Goal: Contribute content

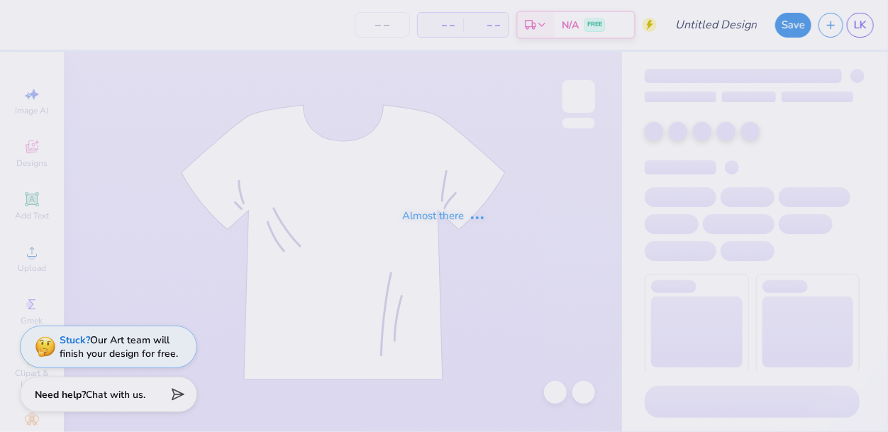
type input "flag"
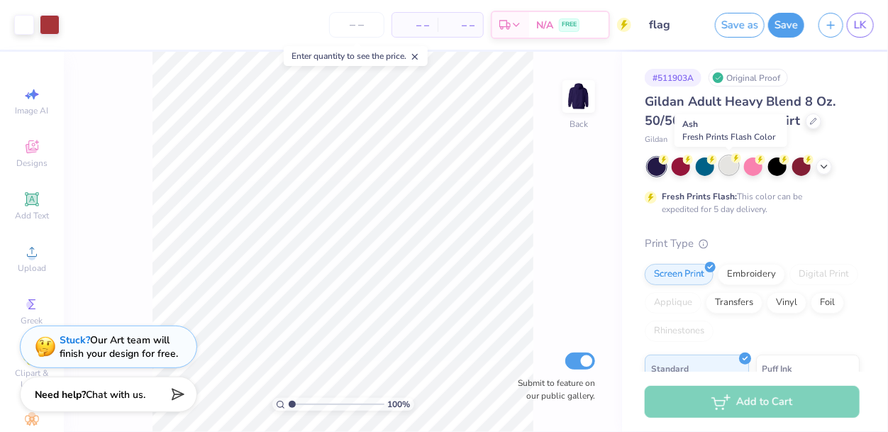
click at [723, 163] on div at bounding box center [729, 165] width 18 height 18
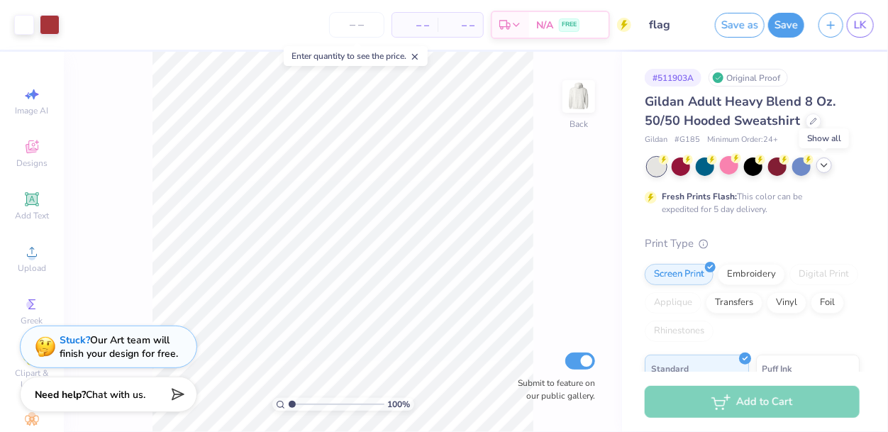
click at [826, 170] on icon at bounding box center [823, 165] width 11 height 11
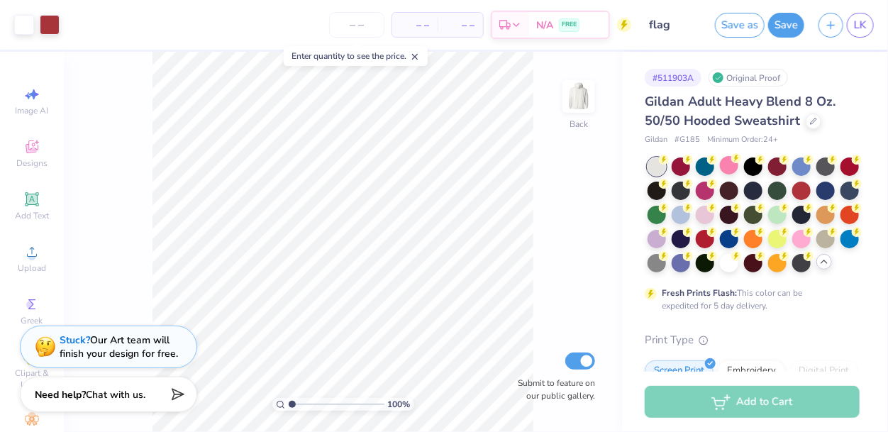
click at [823, 265] on icon at bounding box center [823, 261] width 11 height 11
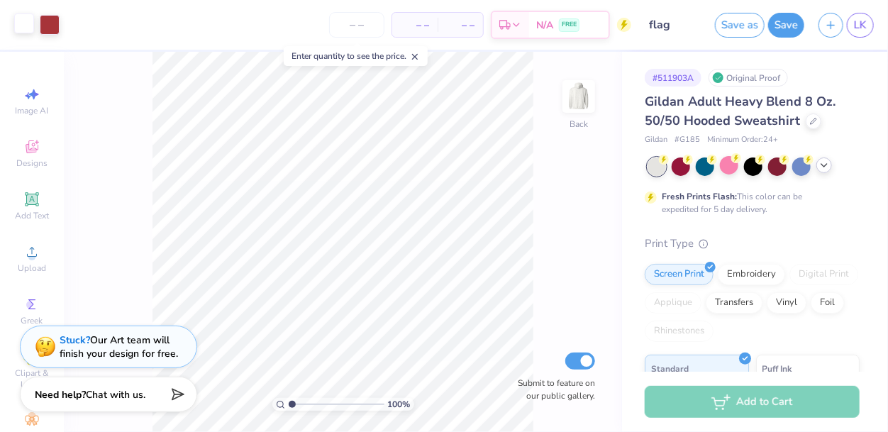
click at [14, 26] on div at bounding box center [24, 23] width 20 height 20
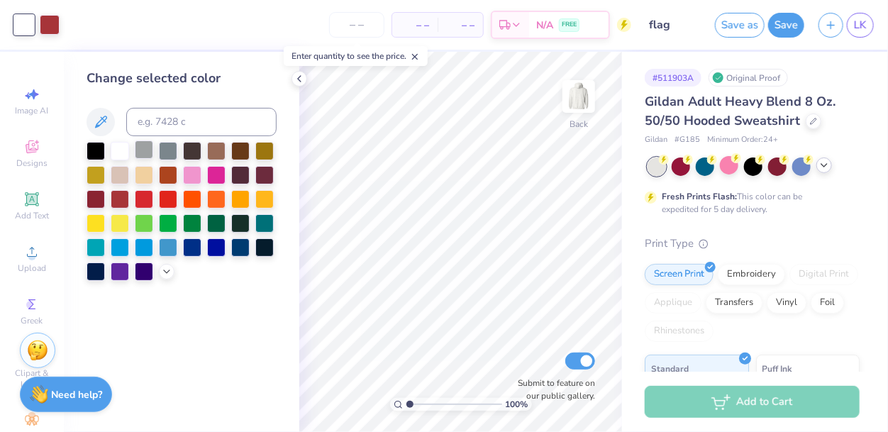
click at [140, 152] on div at bounding box center [144, 149] width 18 height 18
click at [96, 156] on div at bounding box center [96, 149] width 18 height 18
click at [161, 154] on div at bounding box center [168, 149] width 18 height 18
click at [147, 152] on div at bounding box center [144, 149] width 18 height 18
click at [161, 152] on div at bounding box center [168, 149] width 18 height 18
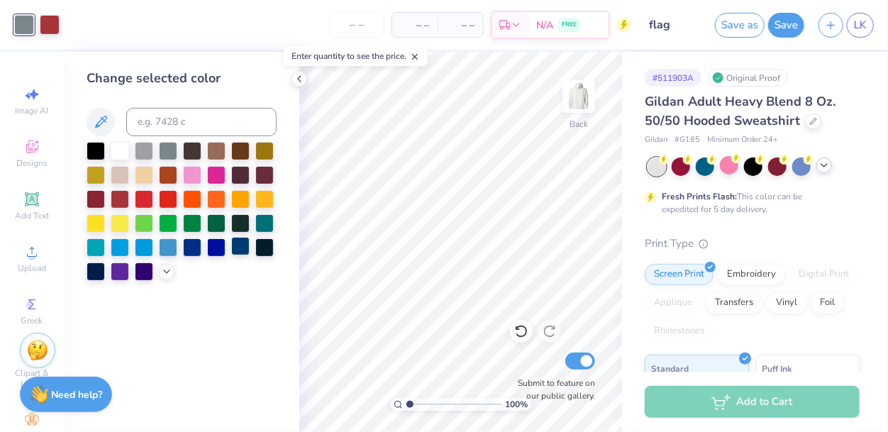
click at [238, 250] on div at bounding box center [240, 246] width 18 height 18
click at [164, 152] on div at bounding box center [168, 149] width 18 height 18
click at [303, 79] on icon at bounding box center [299, 78] width 11 height 11
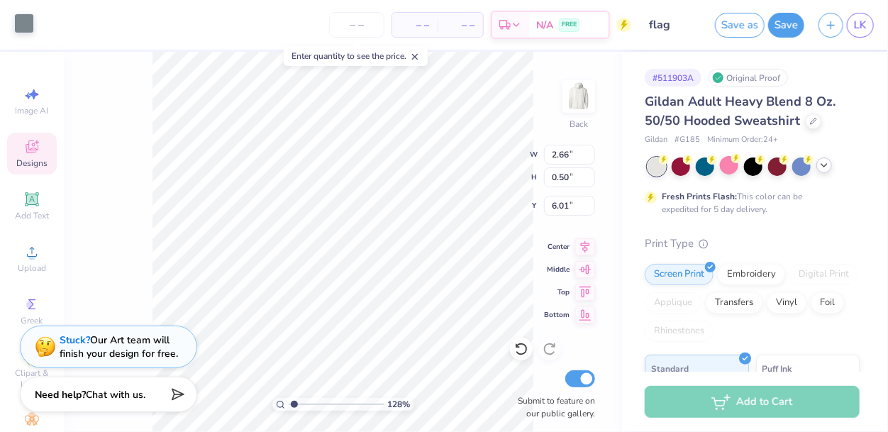
click at [22, 28] on div at bounding box center [24, 23] width 20 height 20
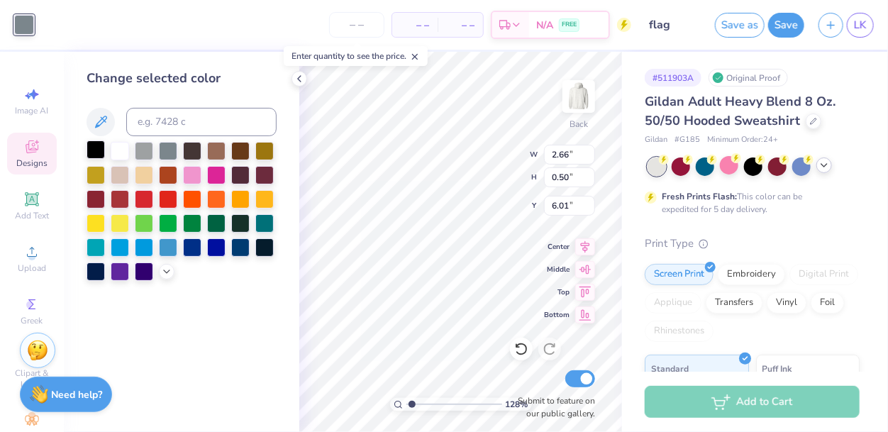
click at [88, 150] on div at bounding box center [96, 149] width 18 height 18
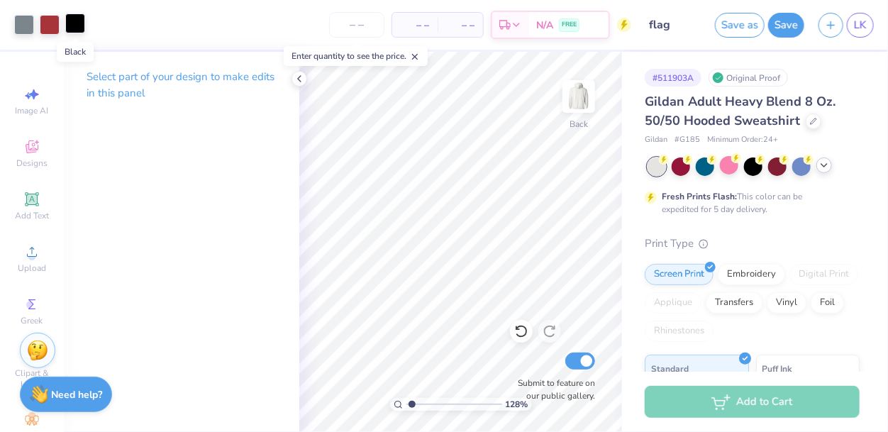
click at [76, 22] on div at bounding box center [75, 23] width 20 height 20
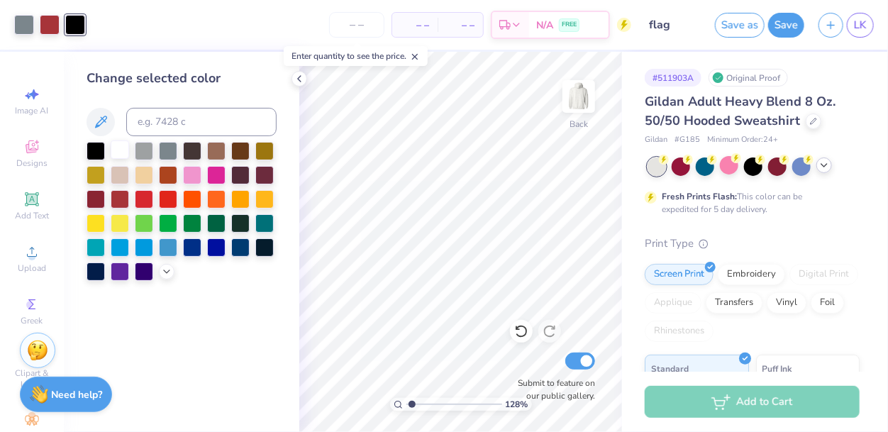
click at [120, 155] on div at bounding box center [120, 149] width 18 height 18
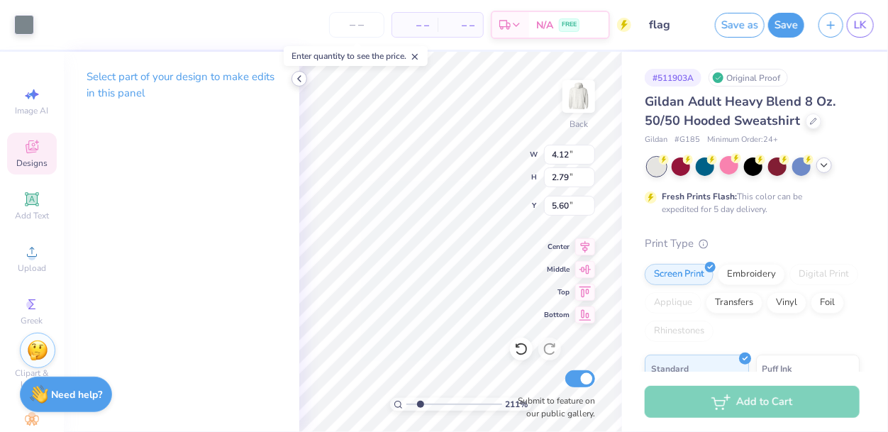
click at [298, 82] on icon at bounding box center [299, 78] width 11 height 11
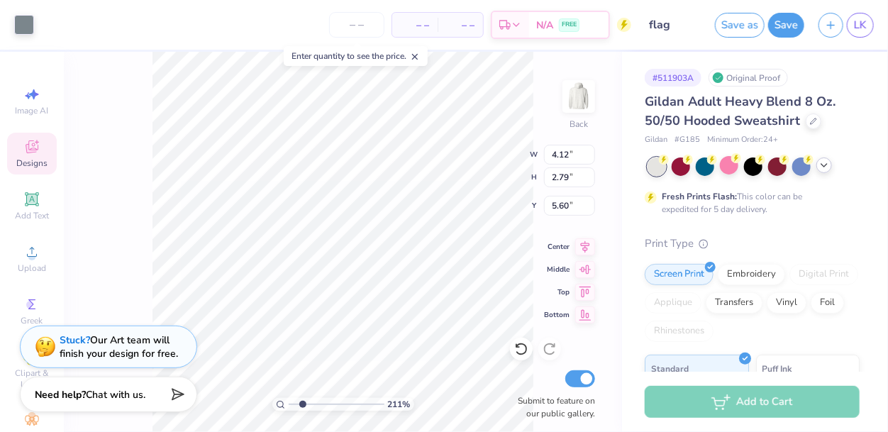
click at [127, 184] on div "211 % Back W 4.12 4.12 " H 2.79 2.79 " Y 5.60 5.60 " Center Middle Top Bottom S…" at bounding box center [343, 242] width 558 height 380
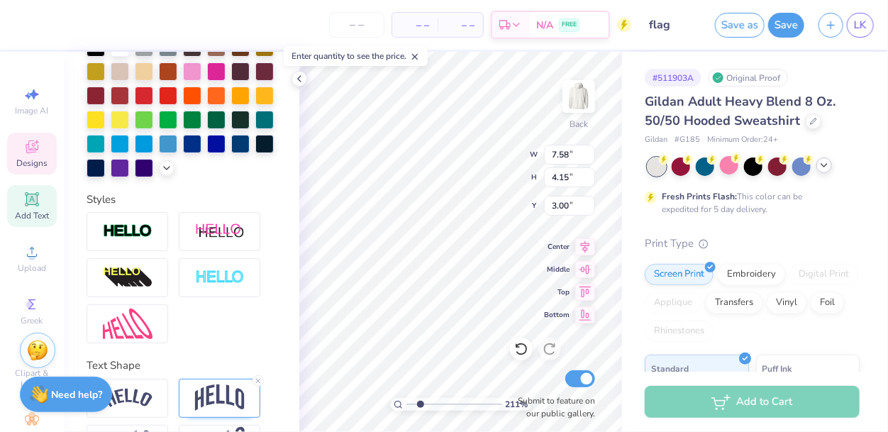
scroll to position [391, 0]
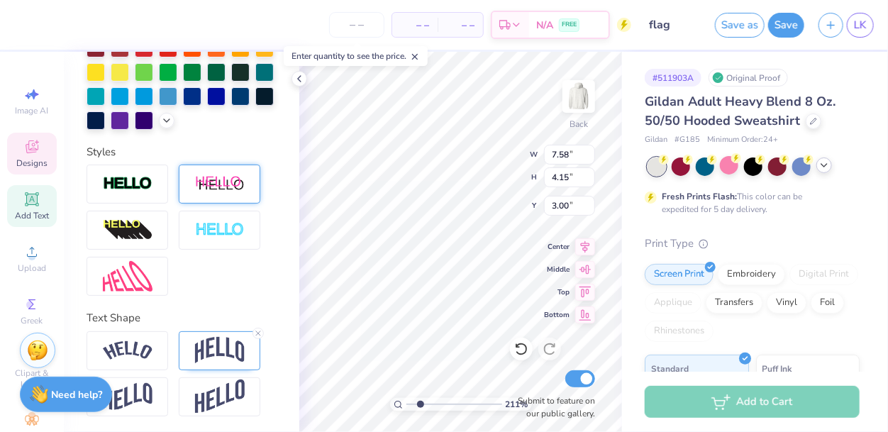
click at [205, 194] on div at bounding box center [220, 184] width 82 height 39
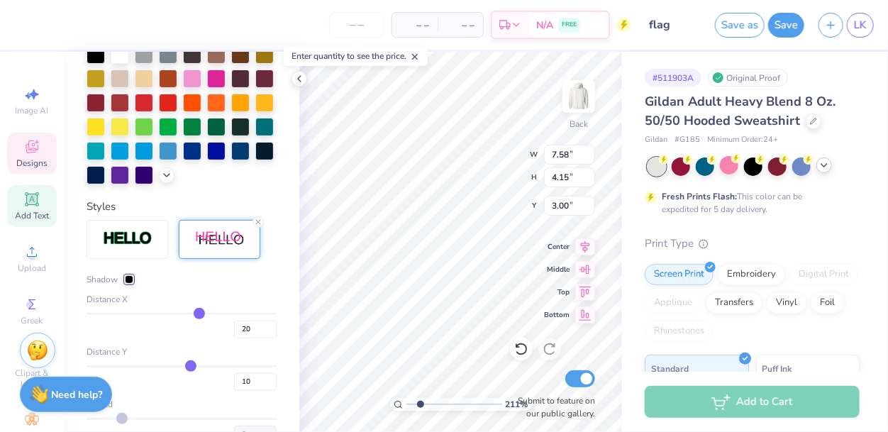
type input "2.10732738476318"
type input "9.10"
type input "4.56"
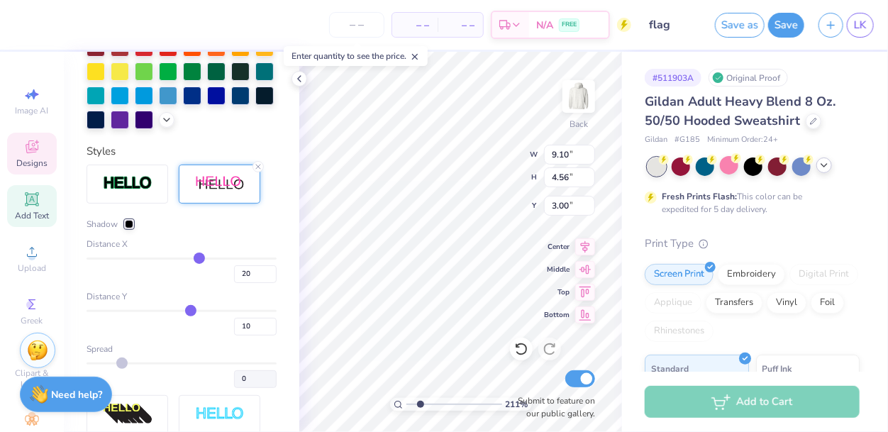
type input "-19"
click at [165, 257] on input "range" at bounding box center [182, 258] width 190 height 2
type input "-19"
type input "2.10732738476318"
type input "9.02"
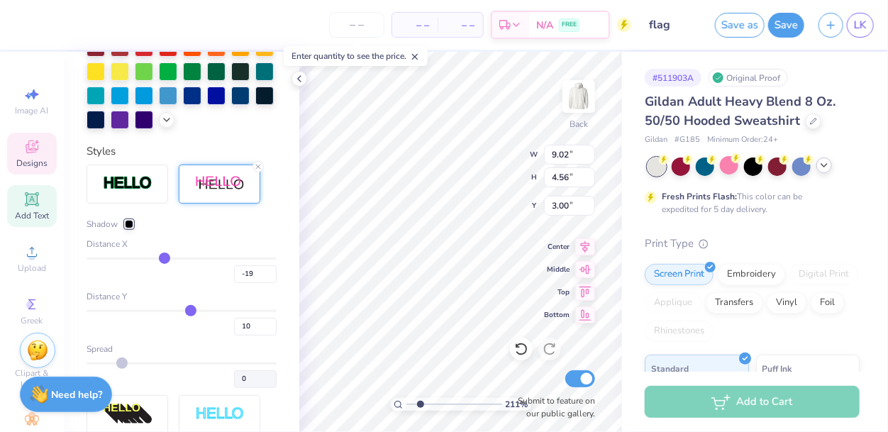
type input "-9"
click at [173, 257] on input "range" at bounding box center [182, 258] width 190 height 2
type input "-9"
type input "2.10732738476318"
type input "8.26"
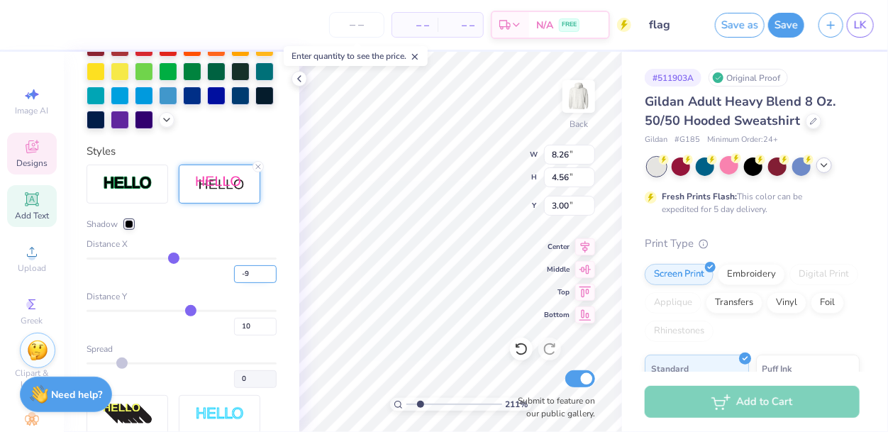
click at [246, 273] on input "-9" at bounding box center [255, 274] width 43 height 18
type input "-0"
type input "0"
click at [215, 281] on div "0" at bounding box center [182, 270] width 190 height 26
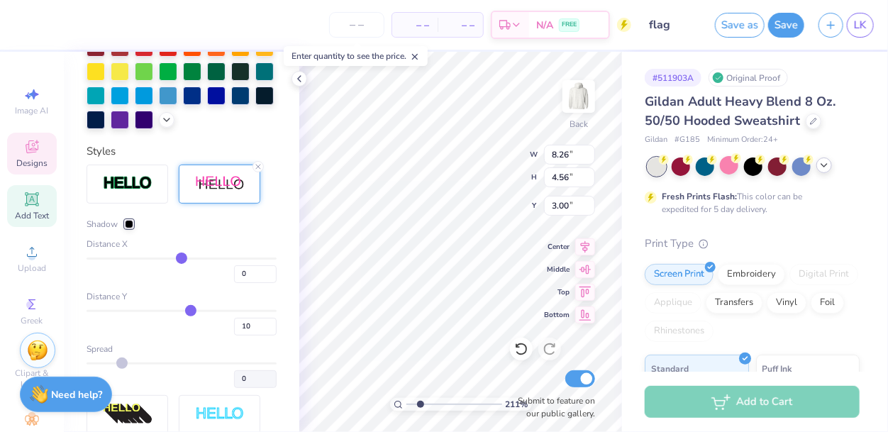
type input "2.10732738476318"
type input "7.58"
click at [195, 310] on input "range" at bounding box center [182, 311] width 190 height 2
click at [196, 328] on div "10" at bounding box center [182, 323] width 190 height 26
click at [269, 322] on input "11" at bounding box center [255, 327] width 43 height 18
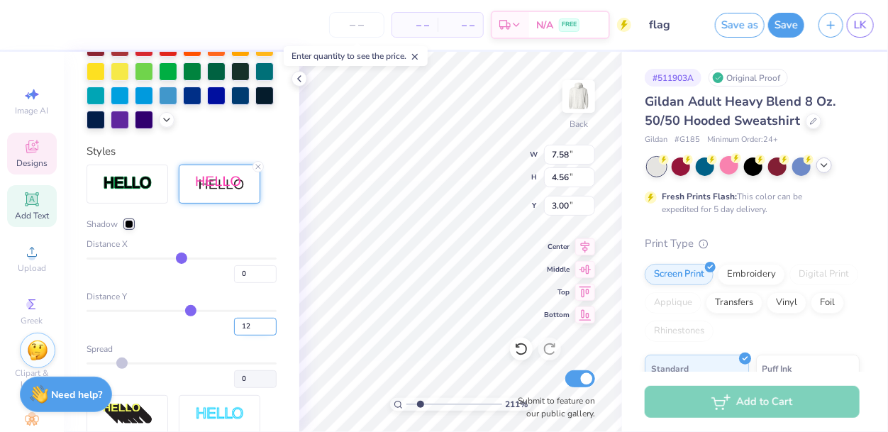
type input "12"
click at [272, 323] on input "12" at bounding box center [255, 327] width 43 height 18
type input "12"
click at [206, 331] on div "12" at bounding box center [182, 323] width 190 height 26
type input "13"
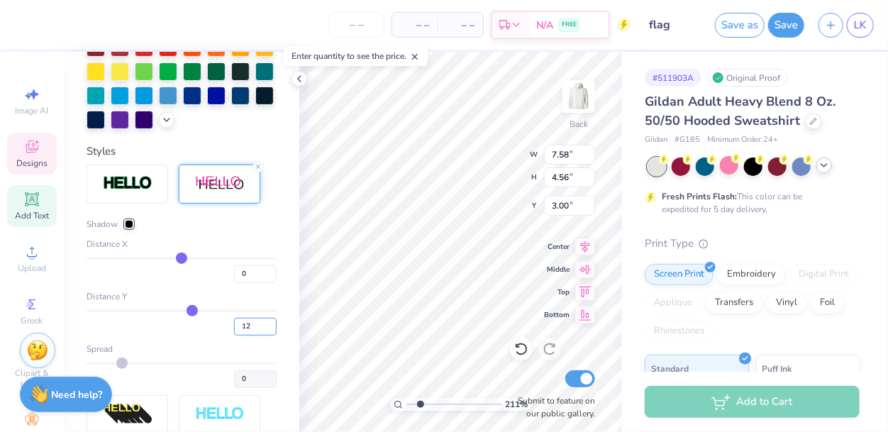
click at [272, 322] on input "13" at bounding box center [255, 327] width 43 height 18
type input "2.10732738476318"
type input "4.65"
type input "1"
type input "13"
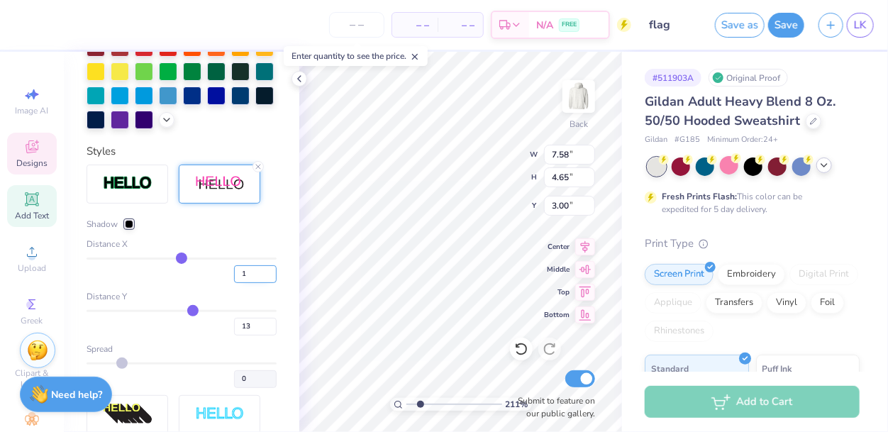
type input "1"
click at [270, 272] on input "1" at bounding box center [255, 274] width 43 height 18
type input "2.10732738476318"
type input "4.69"
type input "0"
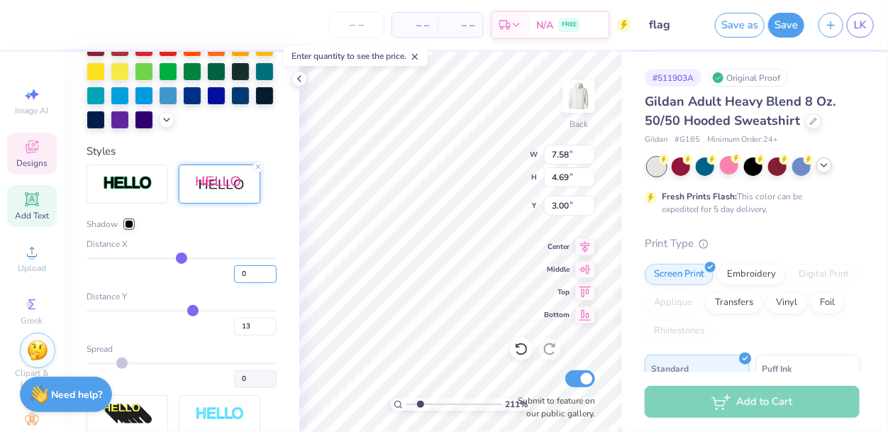
click at [271, 277] on input "0" at bounding box center [255, 274] width 43 height 18
click at [199, 290] on div "Distance Y" at bounding box center [182, 296] width 190 height 13
click at [272, 330] on input "12" at bounding box center [255, 327] width 43 height 18
type input "11"
click at [272, 330] on input "11" at bounding box center [255, 327] width 43 height 18
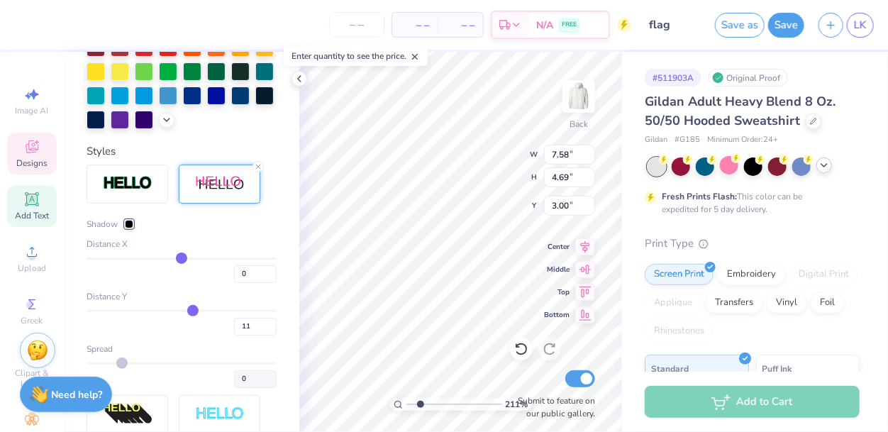
type input "11"
click at [210, 330] on div "11" at bounding box center [182, 323] width 190 height 26
type input "2.10732738476318"
type input "4.60"
type input "1"
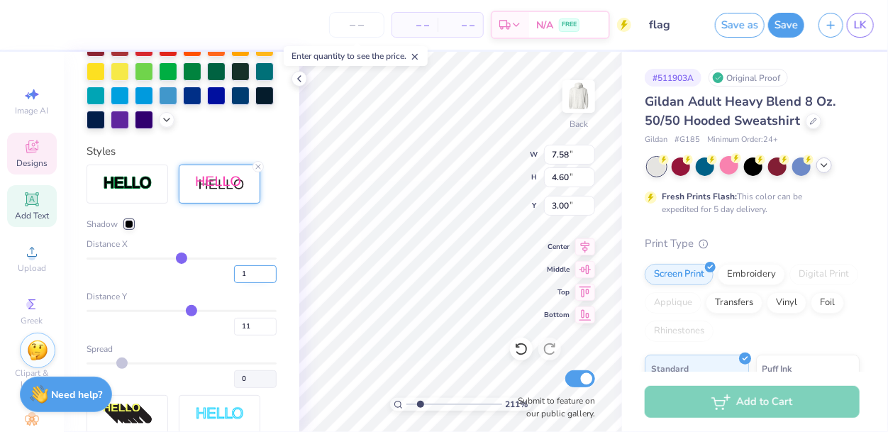
click at [274, 267] on input "1" at bounding box center [255, 274] width 43 height 18
type input "1"
click at [274, 233] on div "Shadow Distance X 1 Distance Y 11 Spread 0" at bounding box center [182, 303] width 190 height 170
type input "2.10732738476318"
type input "7.66"
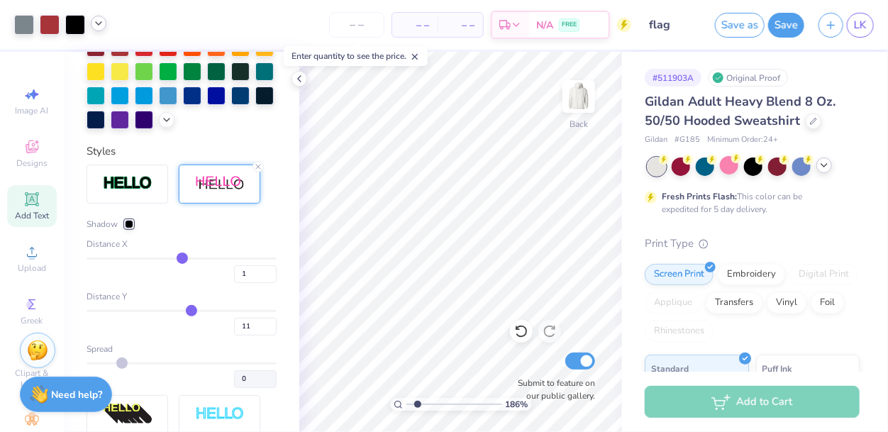
click at [98, 26] on icon at bounding box center [98, 23] width 11 height 11
click at [100, 27] on icon at bounding box center [98, 23] width 11 height 11
click at [23, 23] on div at bounding box center [24, 23] width 20 height 20
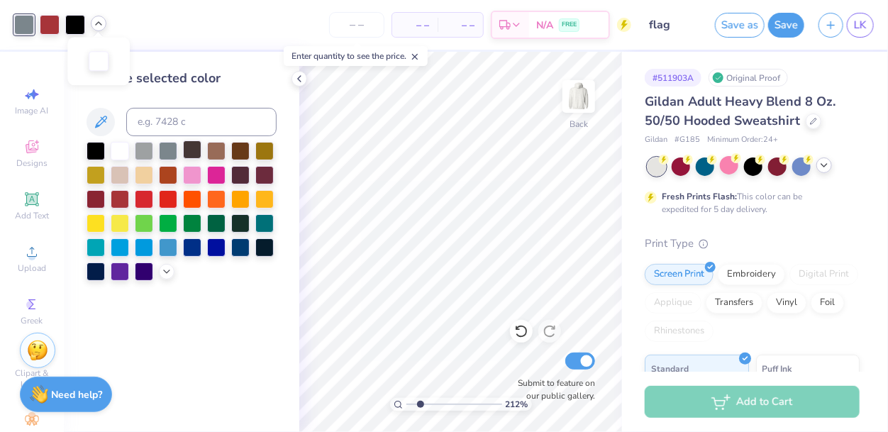
click at [121, 150] on div at bounding box center [120, 151] width 18 height 18
click at [189, 154] on div at bounding box center [192, 149] width 18 height 18
click at [263, 251] on div at bounding box center [264, 246] width 18 height 18
click at [98, 273] on div at bounding box center [96, 270] width 18 height 18
click at [142, 150] on div at bounding box center [144, 149] width 18 height 18
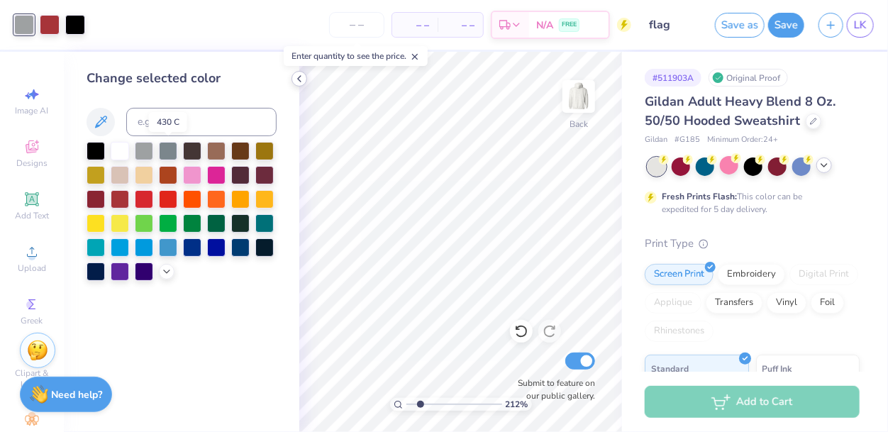
click at [162, 152] on div at bounding box center [168, 151] width 18 height 18
click at [299, 81] on polyline at bounding box center [299, 79] width 3 height 6
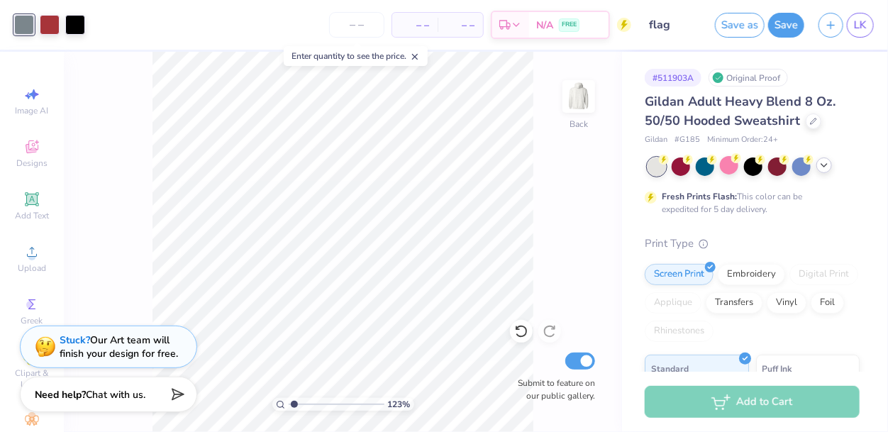
drag, startPoint x: 294, startPoint y: 403, endPoint x: 266, endPoint y: 404, distance: 27.7
click at [289, 404] on input "range" at bounding box center [337, 404] width 96 height 13
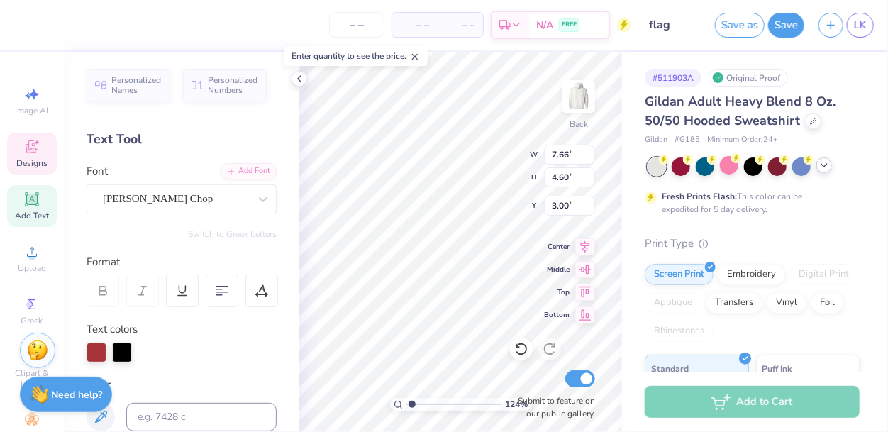
type input "1.24268296196445"
type input "2.79"
type input "0.93"
type input "5.78"
click at [420, 55] on icon at bounding box center [415, 57] width 10 height 10
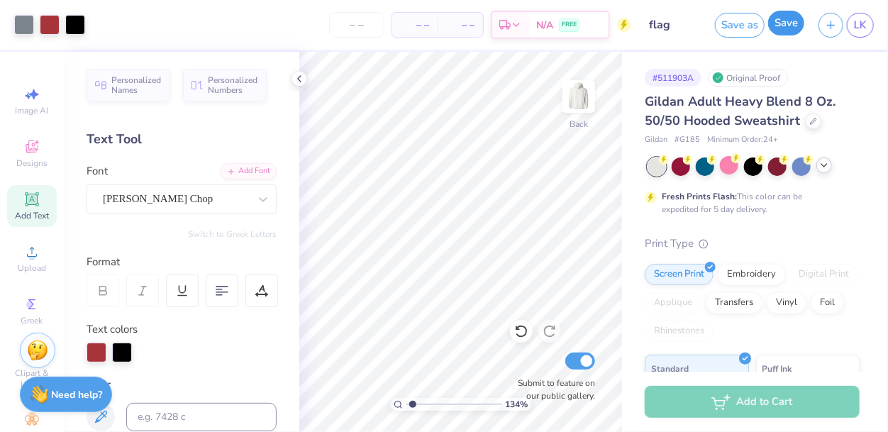
click at [791, 27] on button "Save" at bounding box center [786, 23] width 36 height 25
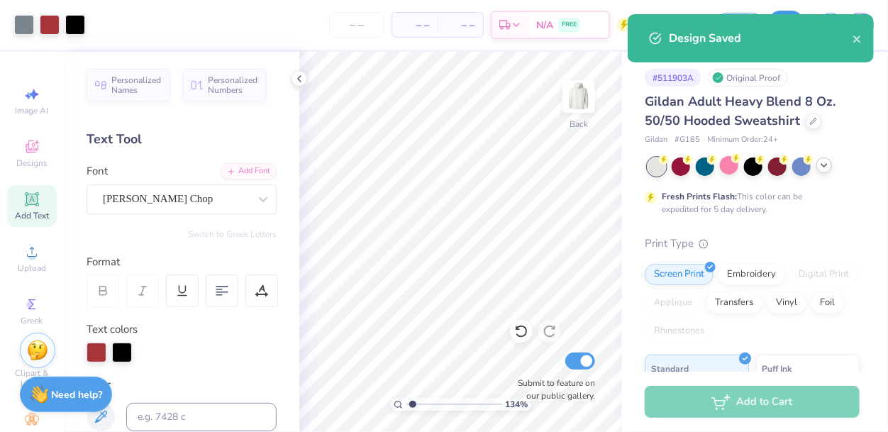
type input "1.33690763273834"
click at [859, 46] on button "close" at bounding box center [857, 38] width 10 height 17
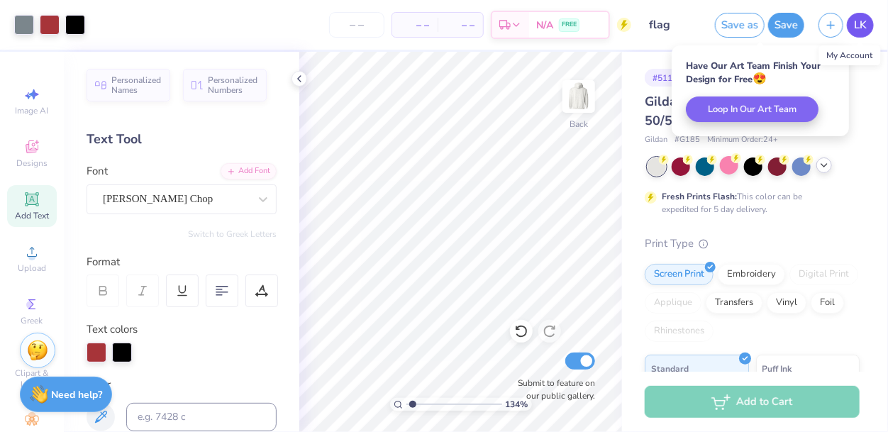
click at [864, 27] on span "LK" at bounding box center [860, 25] width 13 height 16
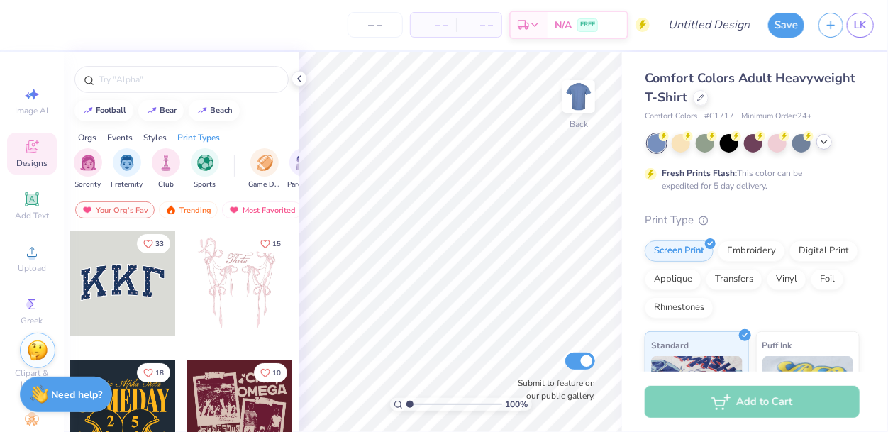
click at [820, 145] on icon at bounding box center [823, 141] width 11 height 11
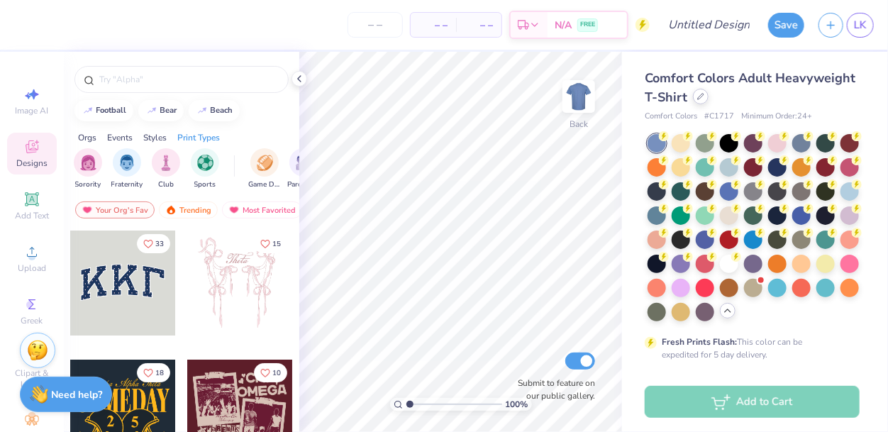
click at [699, 103] on div at bounding box center [701, 97] width 16 height 16
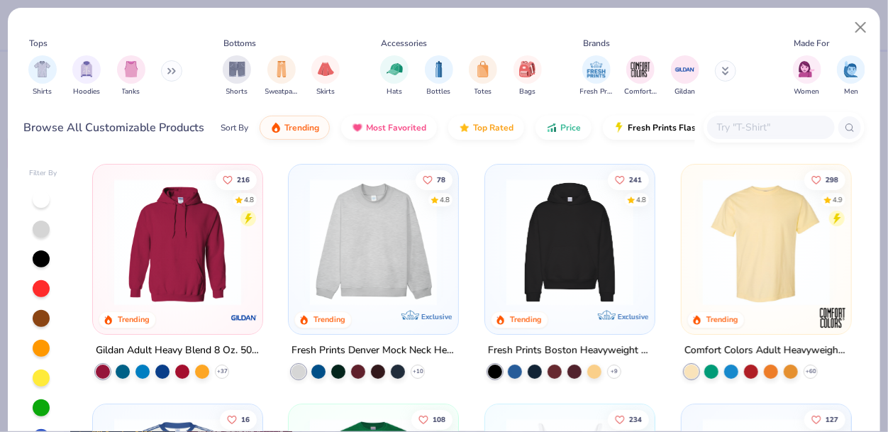
click at [184, 264] on img at bounding box center [177, 242] width 141 height 127
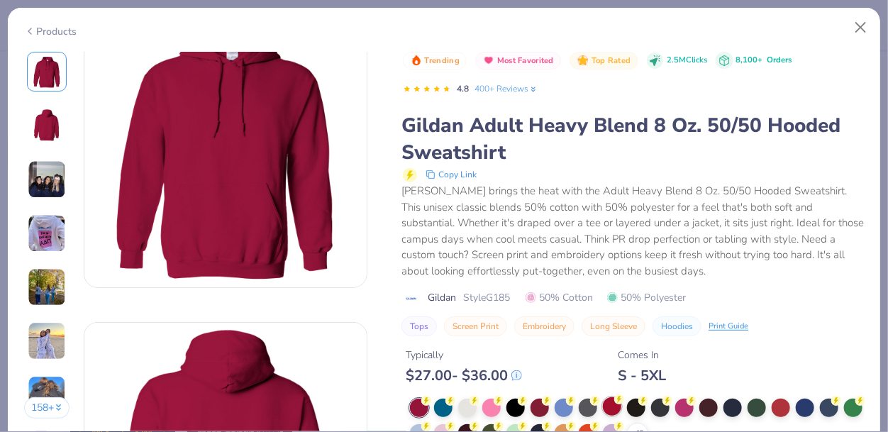
scroll to position [115, 0]
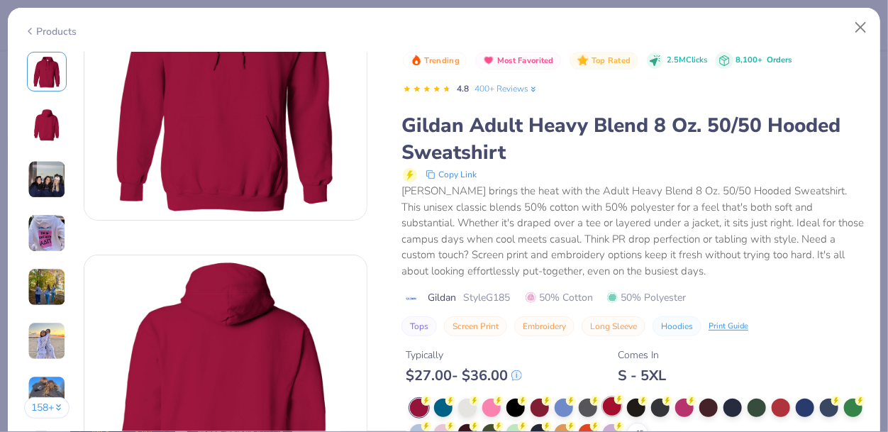
click at [616, 408] on div at bounding box center [612, 406] width 18 height 18
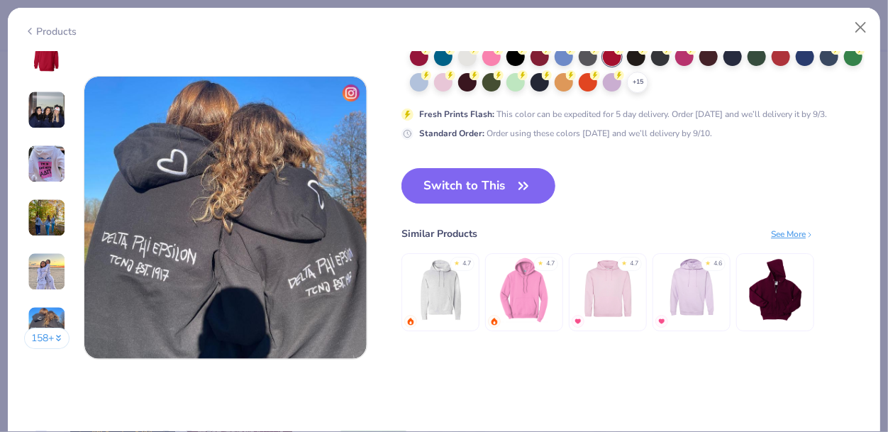
scroll to position [1881, 0]
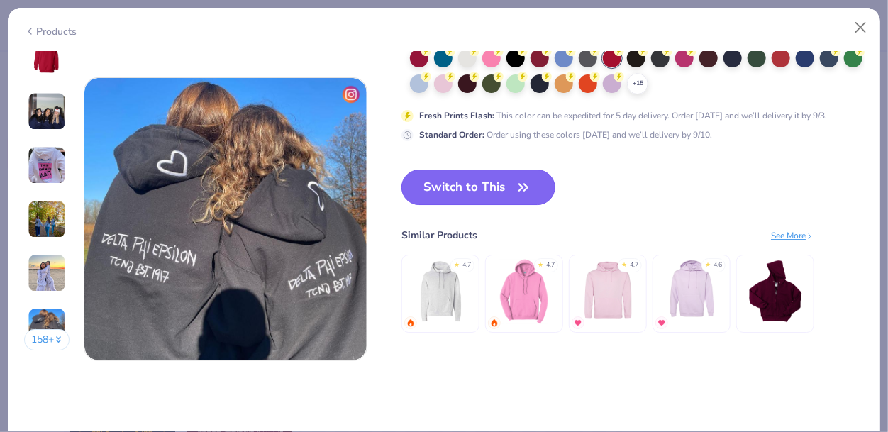
click at [525, 187] on icon "button" at bounding box center [523, 187] width 20 height 20
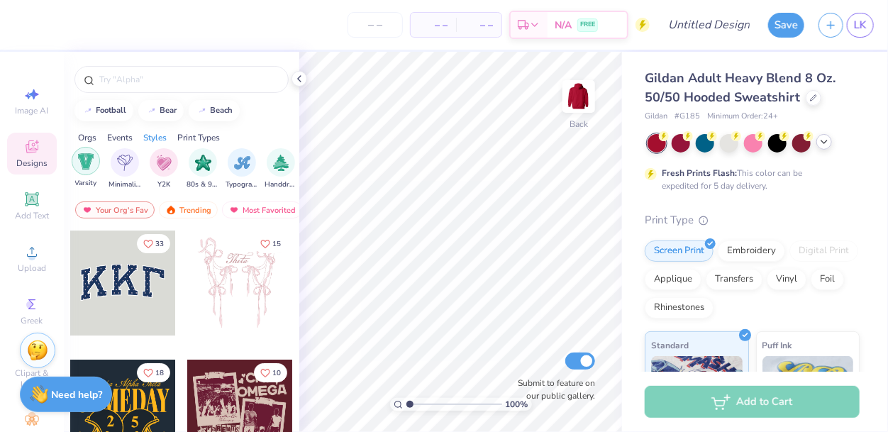
scroll to position [0, 768]
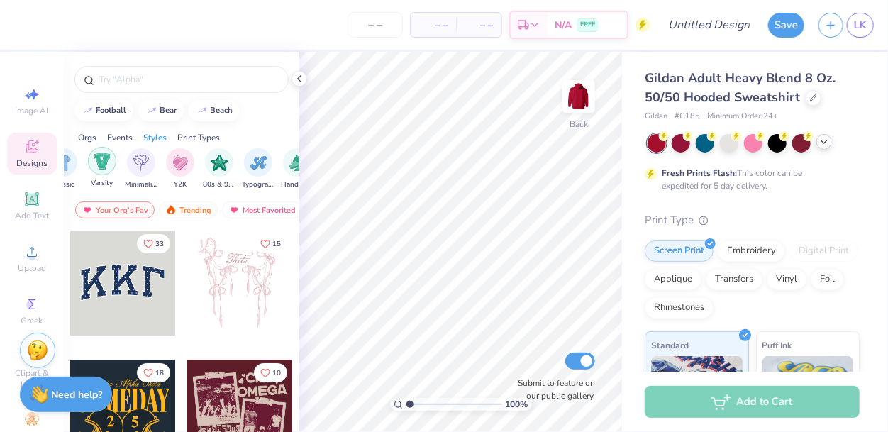
click at [99, 164] on img "filter for Varsity" at bounding box center [102, 161] width 16 height 16
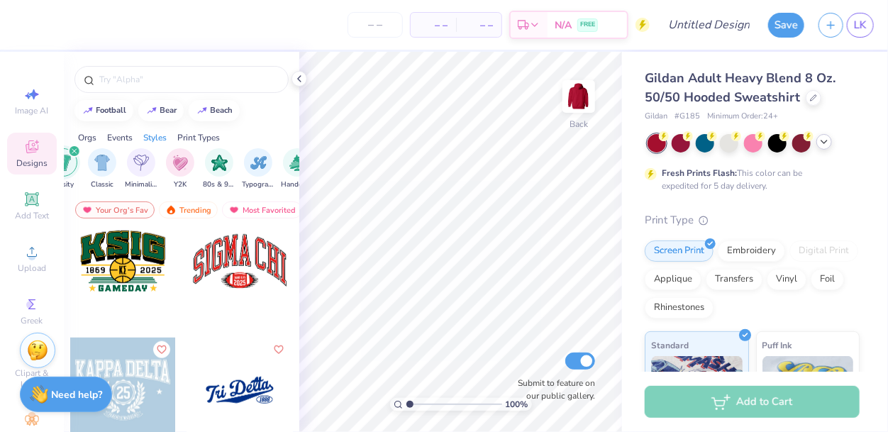
scroll to position [536, 0]
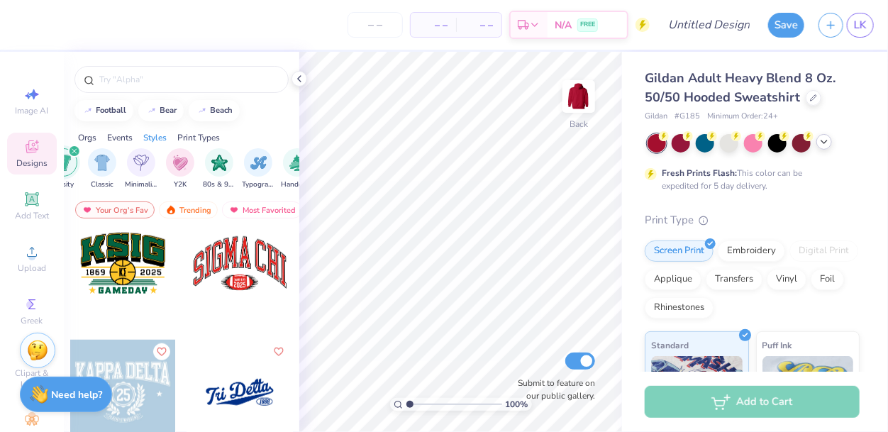
click at [245, 277] on div at bounding box center [239, 263] width 105 height 105
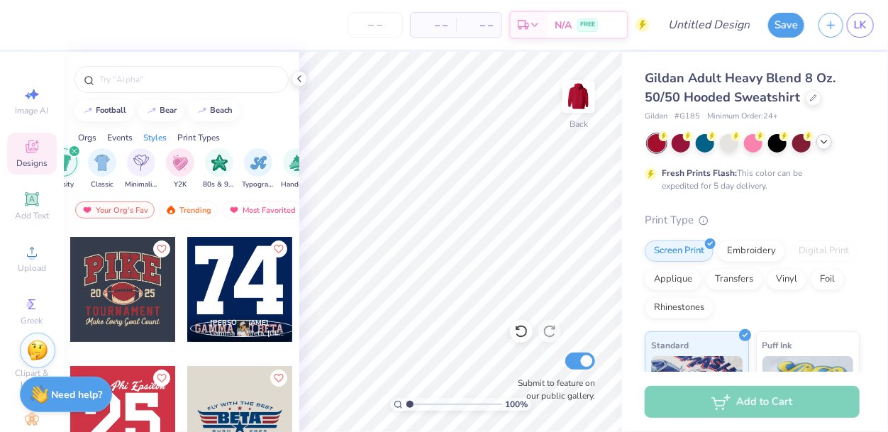
scroll to position [2186, 0]
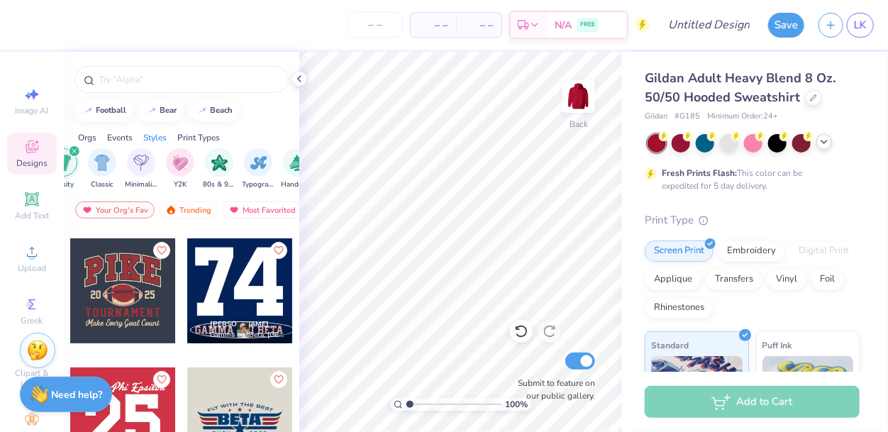
click at [152, 320] on div at bounding box center [122, 290] width 105 height 105
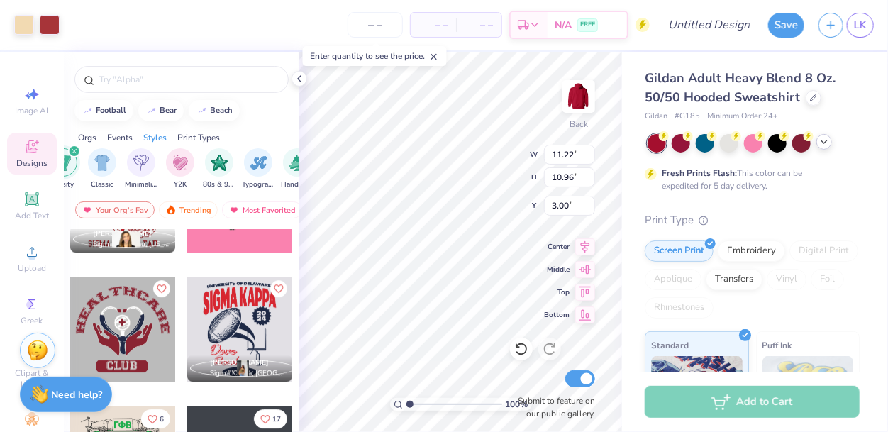
scroll to position [3818, 0]
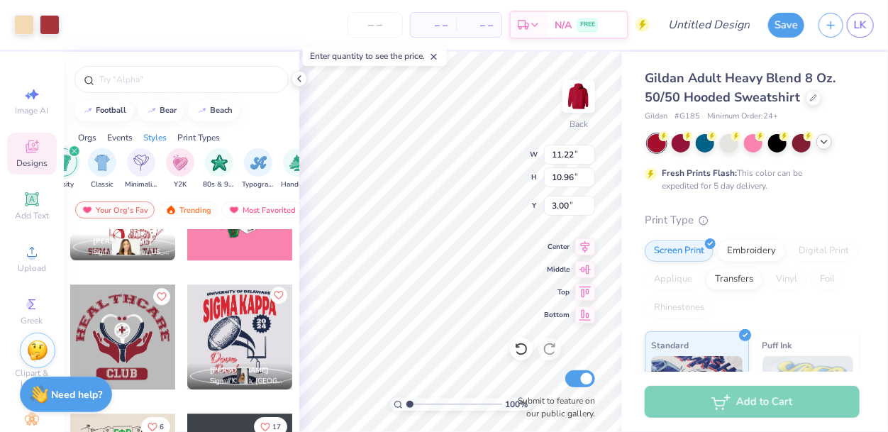
click at [277, 291] on icon "Like" at bounding box center [279, 295] width 10 height 10
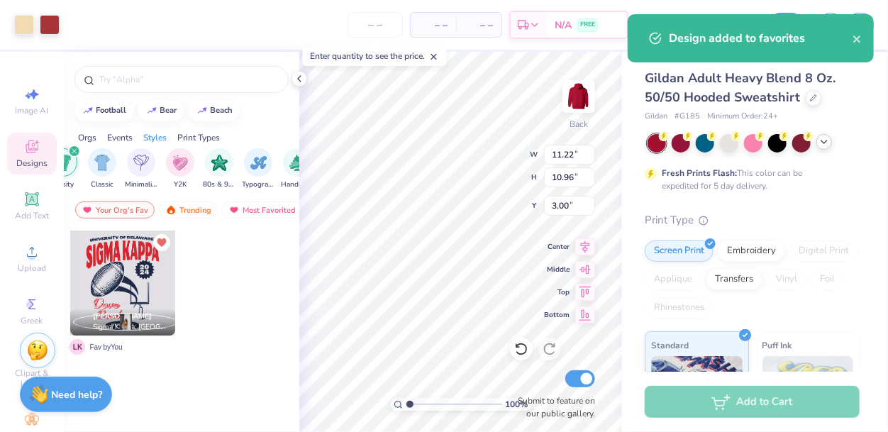
scroll to position [0, 0]
click at [133, 211] on div "Your Org's Fav" at bounding box center [114, 209] width 79 height 17
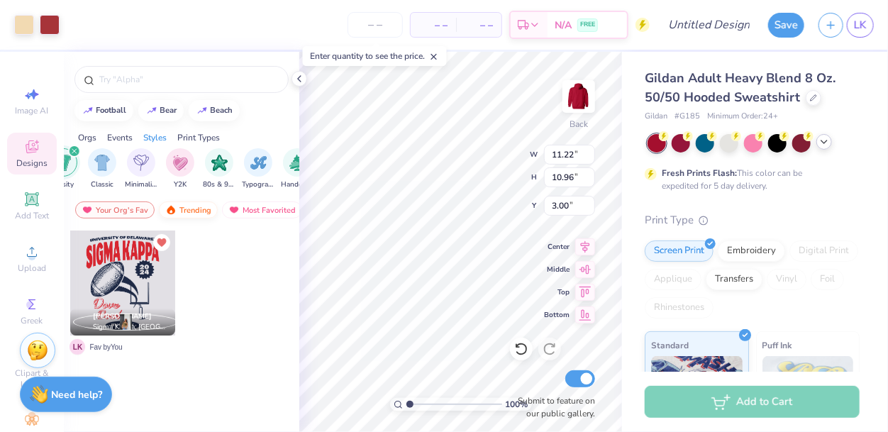
click at [200, 206] on div "Trending" at bounding box center [188, 209] width 59 height 17
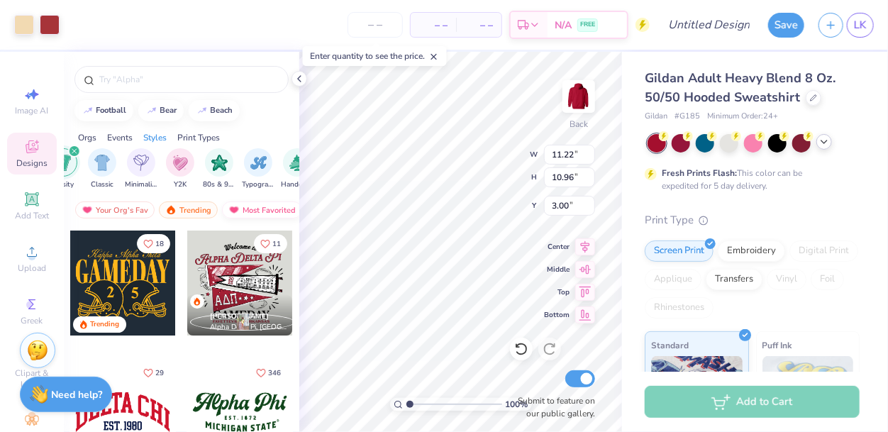
click at [240, 208] on div "Most Favorited" at bounding box center [262, 209] width 80 height 17
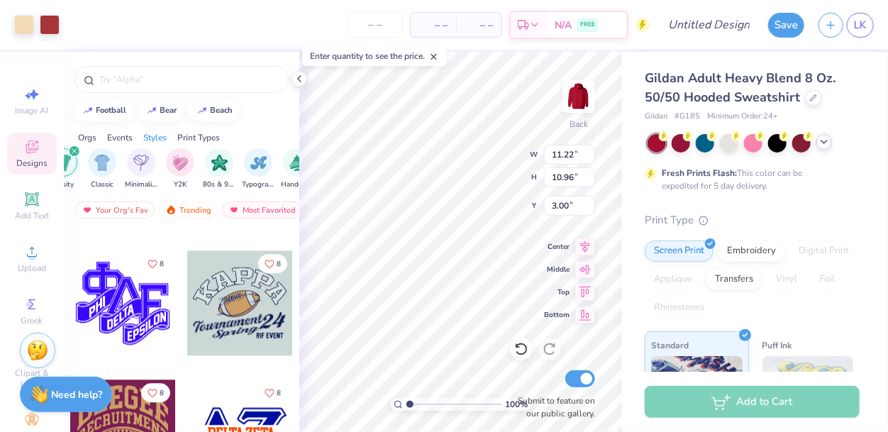
scroll to position [5659, 0]
click at [274, 261] on icon "Like" at bounding box center [269, 262] width 10 height 10
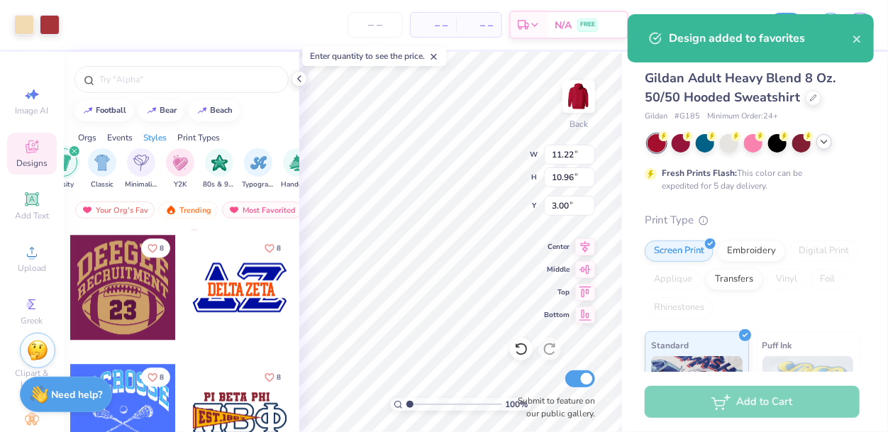
scroll to position [5806, 0]
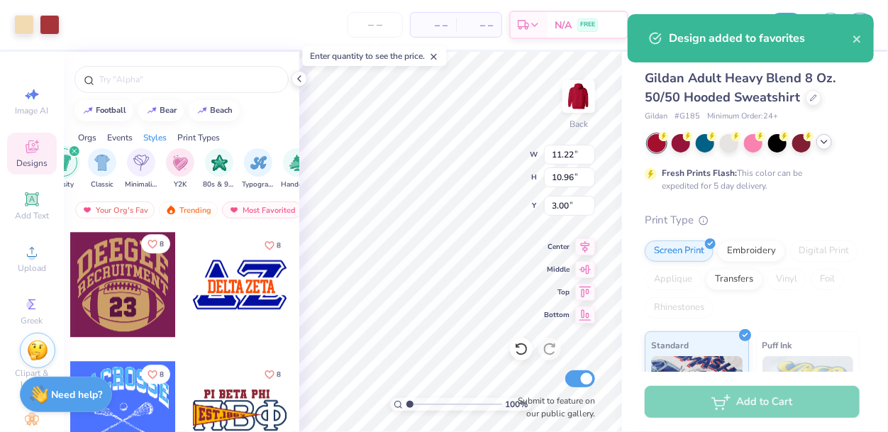
click at [155, 247] on icon "Like" at bounding box center [152, 244] width 10 height 10
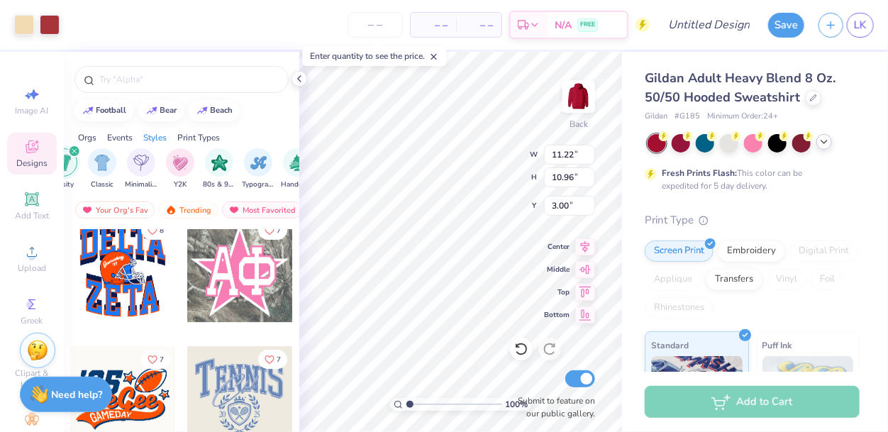
scroll to position [6080, 0]
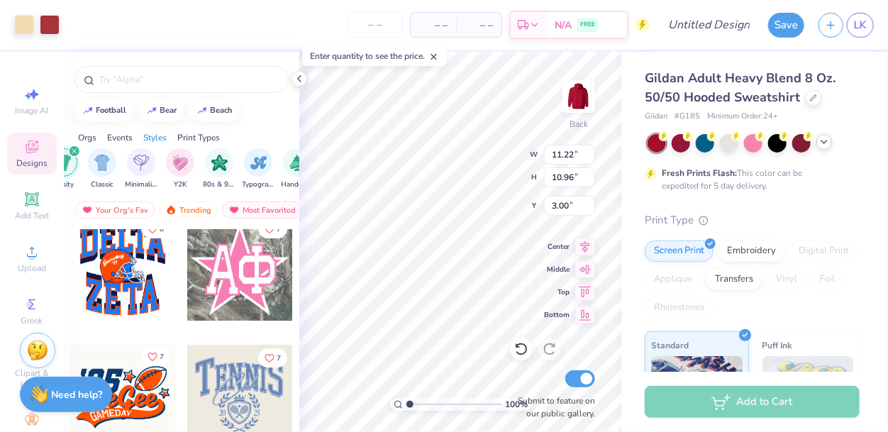
click at [160, 353] on span "7" at bounding box center [162, 356] width 4 height 7
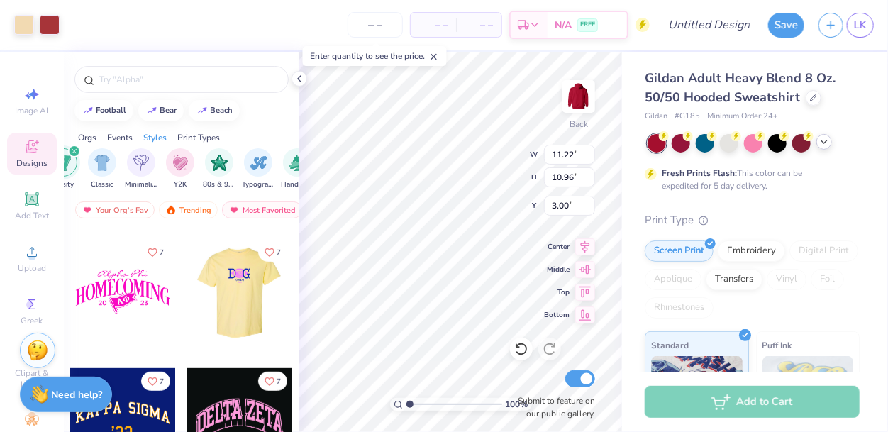
scroll to position [6704, 0]
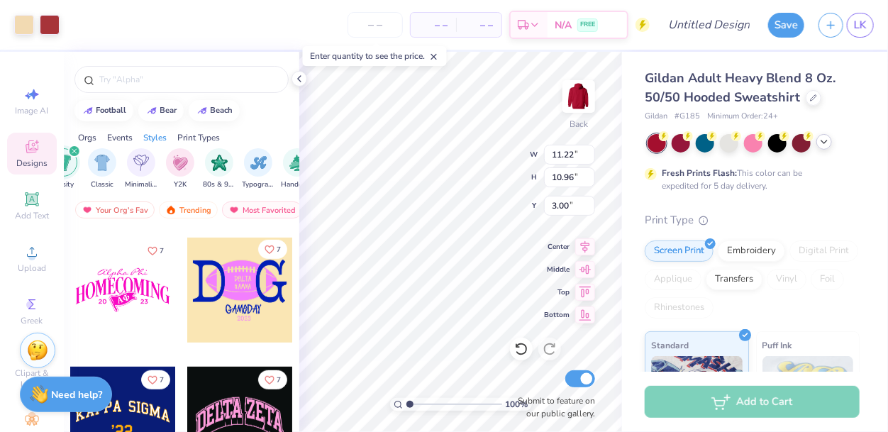
click at [272, 249] on icon "Like" at bounding box center [269, 250] width 10 height 10
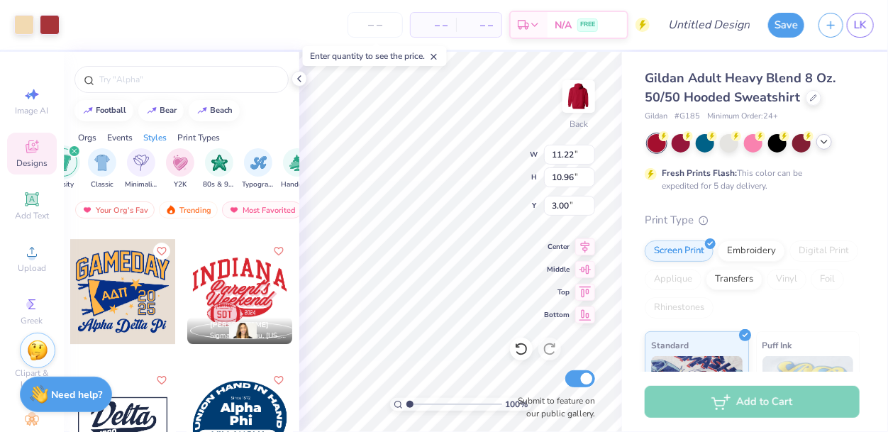
scroll to position [10446, 0]
click at [275, 249] on icon "Like" at bounding box center [278, 249] width 9 height 8
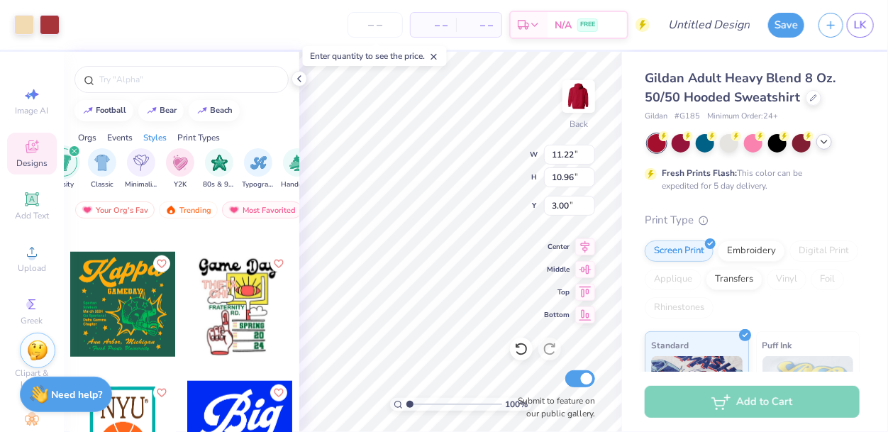
scroll to position [11206, 0]
click at [275, 261] on icon "Like" at bounding box center [279, 263] width 10 height 10
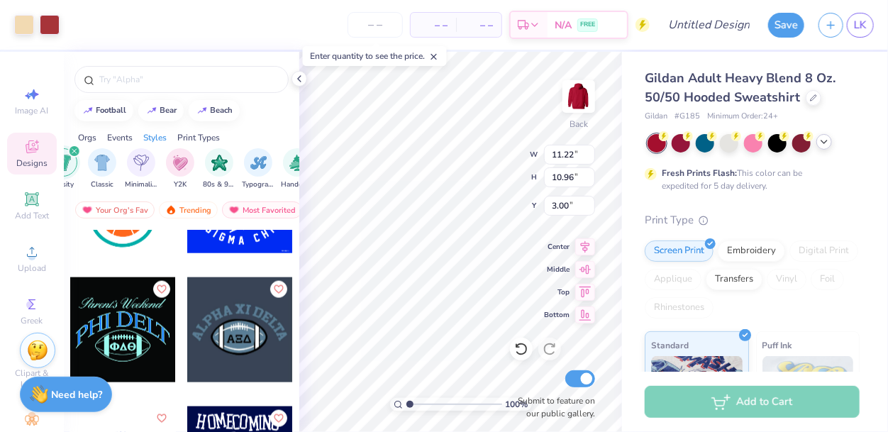
scroll to position [11463, 0]
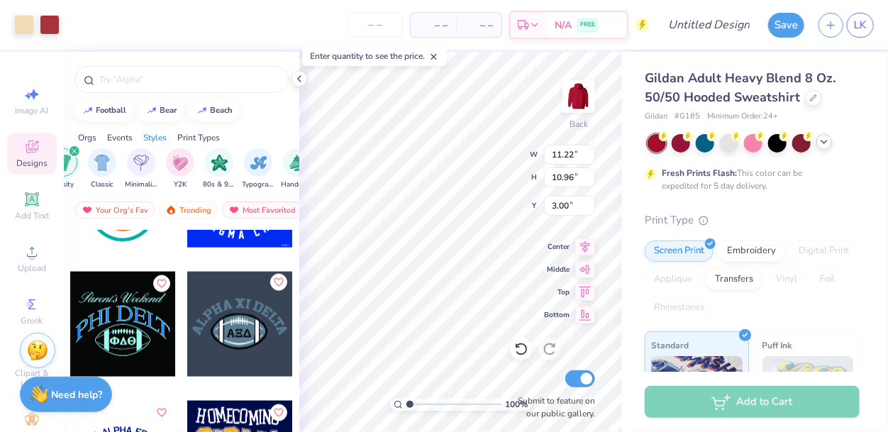
click at [282, 282] on icon "Like" at bounding box center [278, 282] width 9 height 8
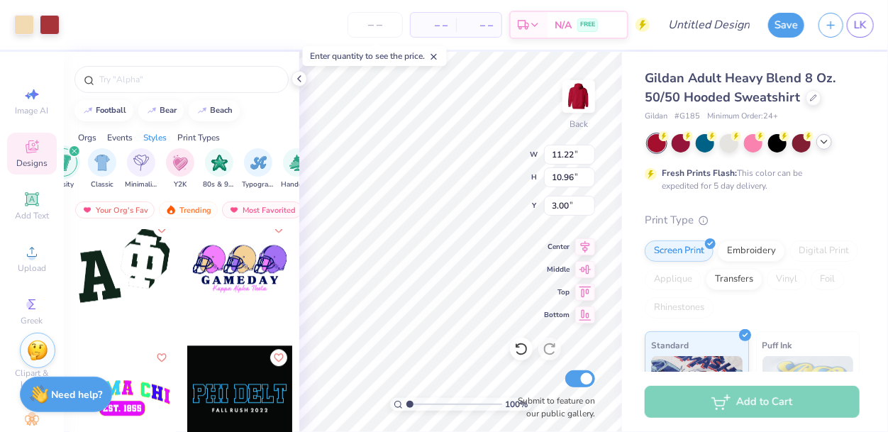
scroll to position [12112, 0]
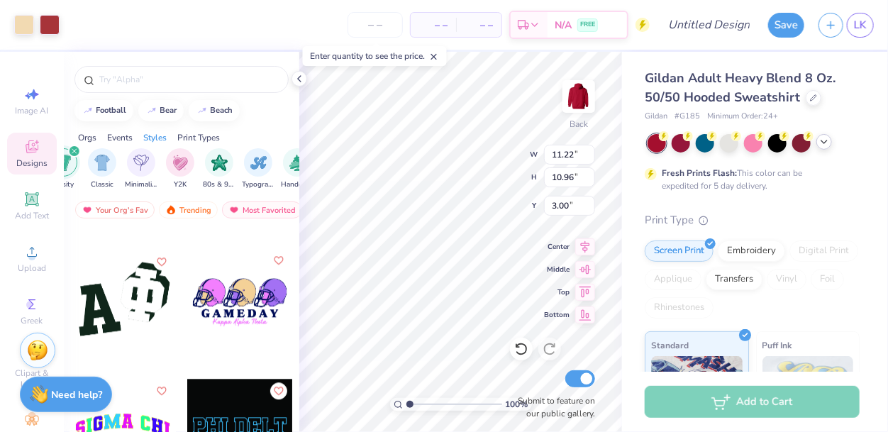
click at [279, 259] on icon "Like" at bounding box center [279, 260] width 10 height 10
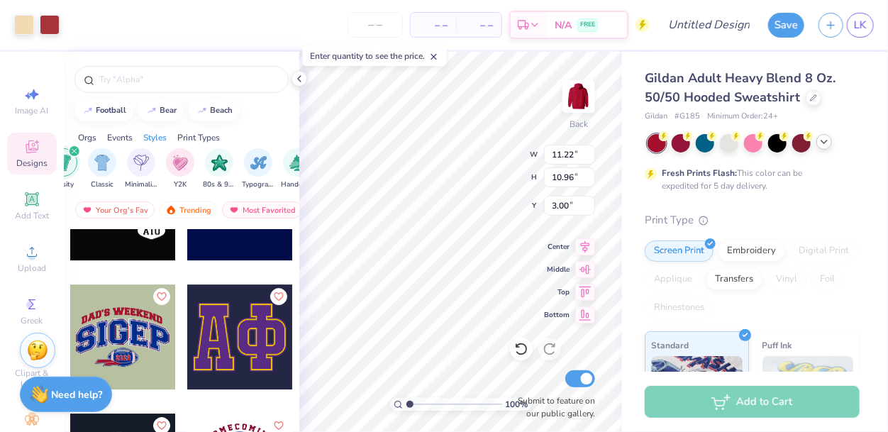
scroll to position [14660, 0]
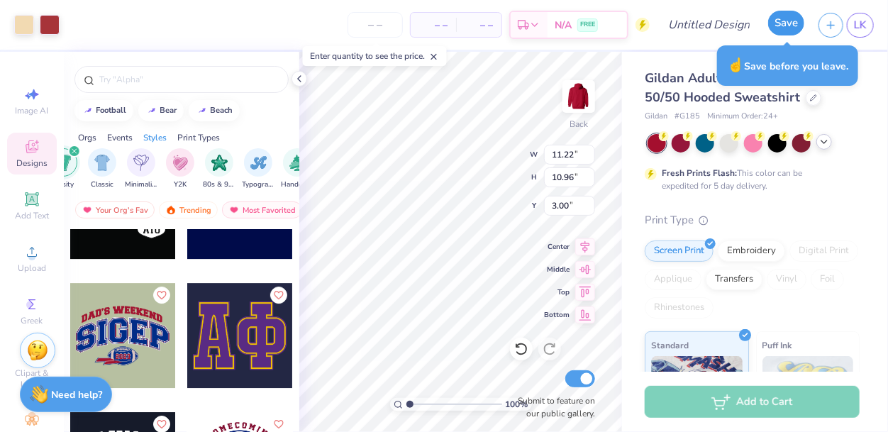
click at [785, 28] on button "Save" at bounding box center [786, 23] width 36 height 25
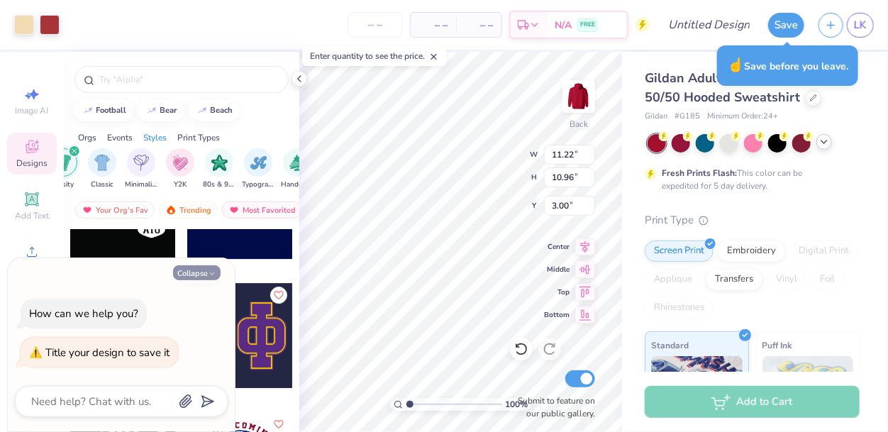
click at [211, 269] on icon "button" at bounding box center [212, 273] width 9 height 9
type textarea "x"
